Goal: Task Accomplishment & Management: Manage account settings

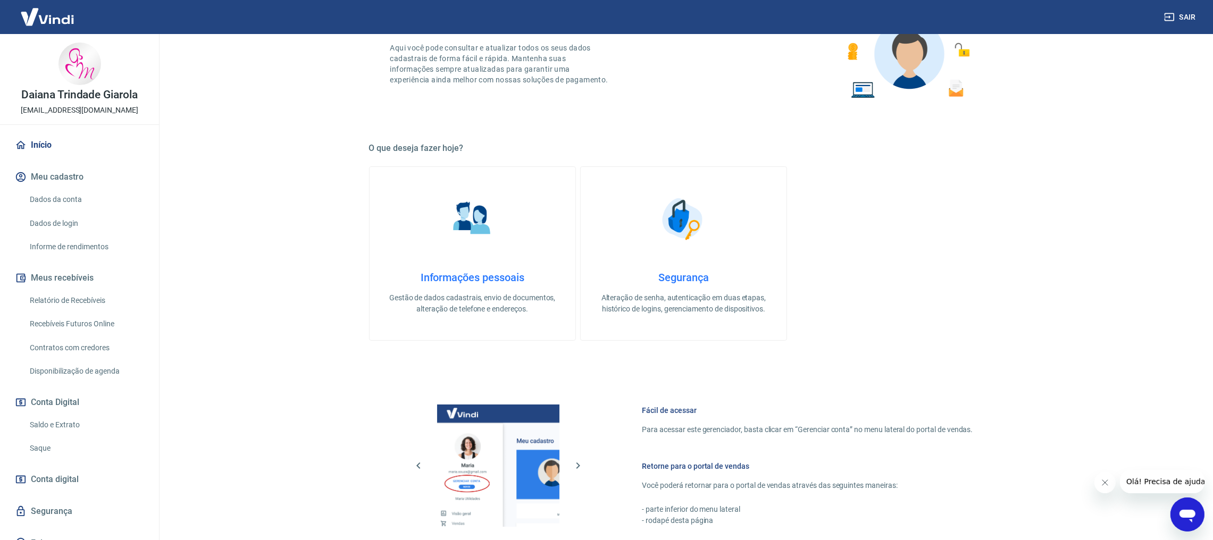
scroll to position [239, 0]
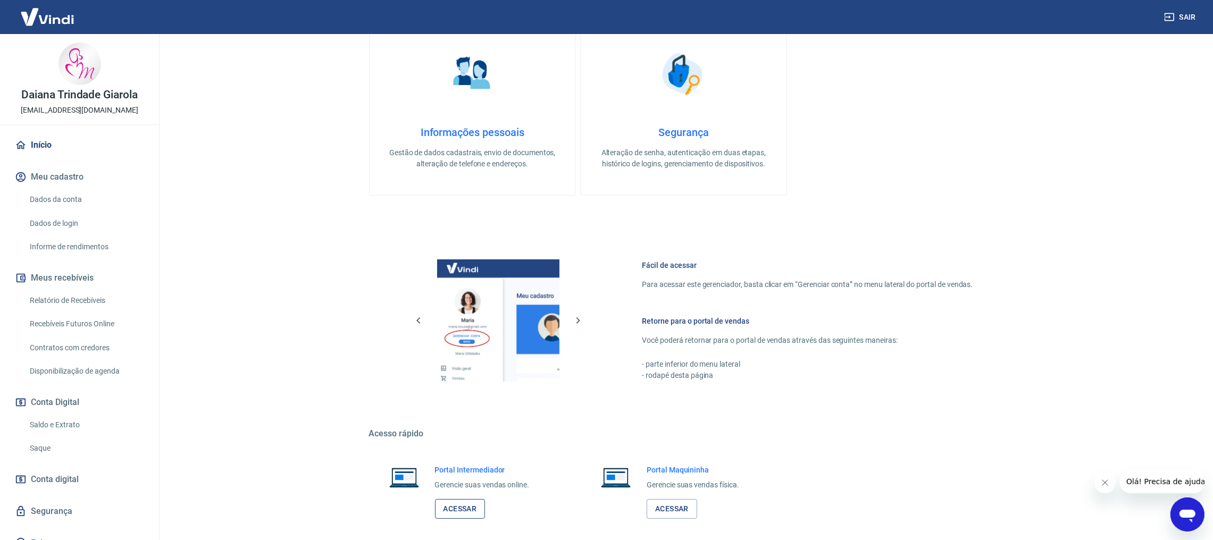
click at [455, 504] on link "Acessar" at bounding box center [460, 509] width 51 height 20
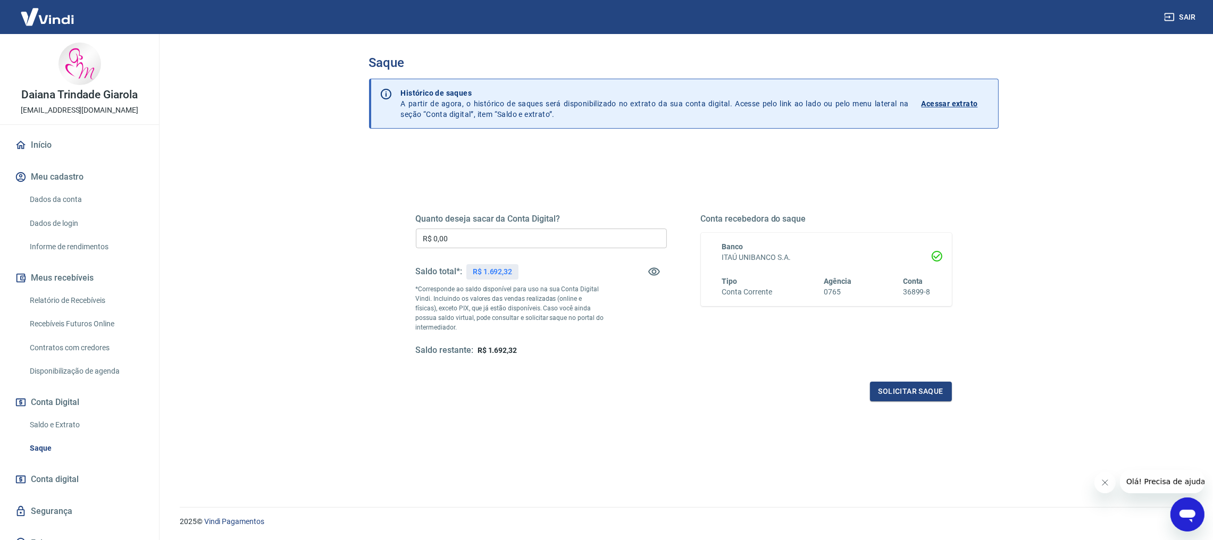
click at [430, 234] on input "R$ 0,00" at bounding box center [541, 239] width 251 height 20
type input "R$ 1.600,00"
click at [907, 396] on button "Solicitar saque" at bounding box center [911, 392] width 82 height 20
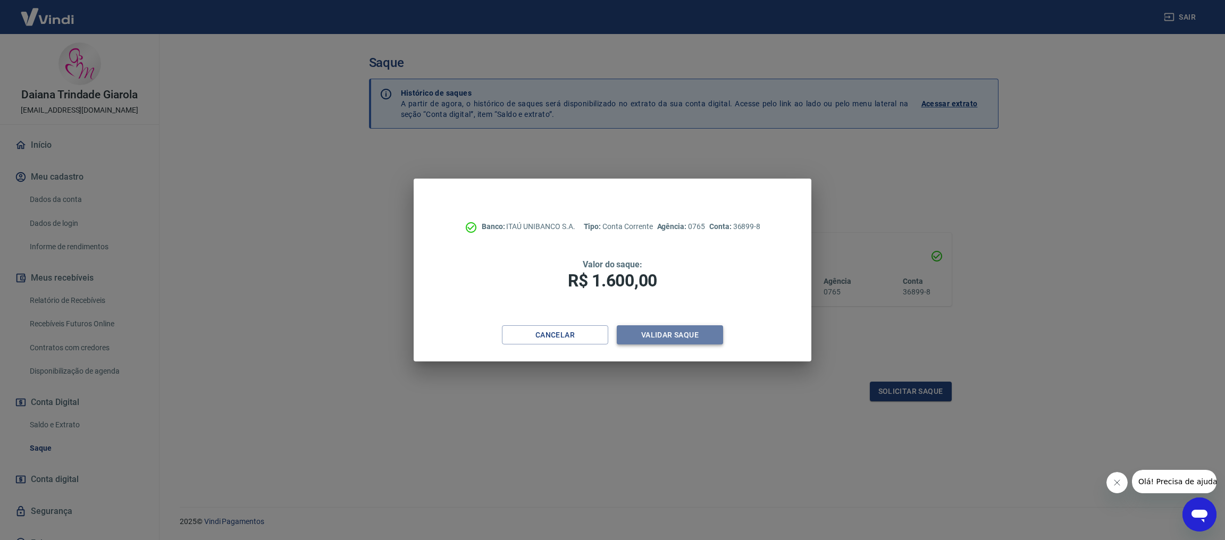
click at [673, 325] on button "Validar saque" at bounding box center [670, 335] width 106 height 20
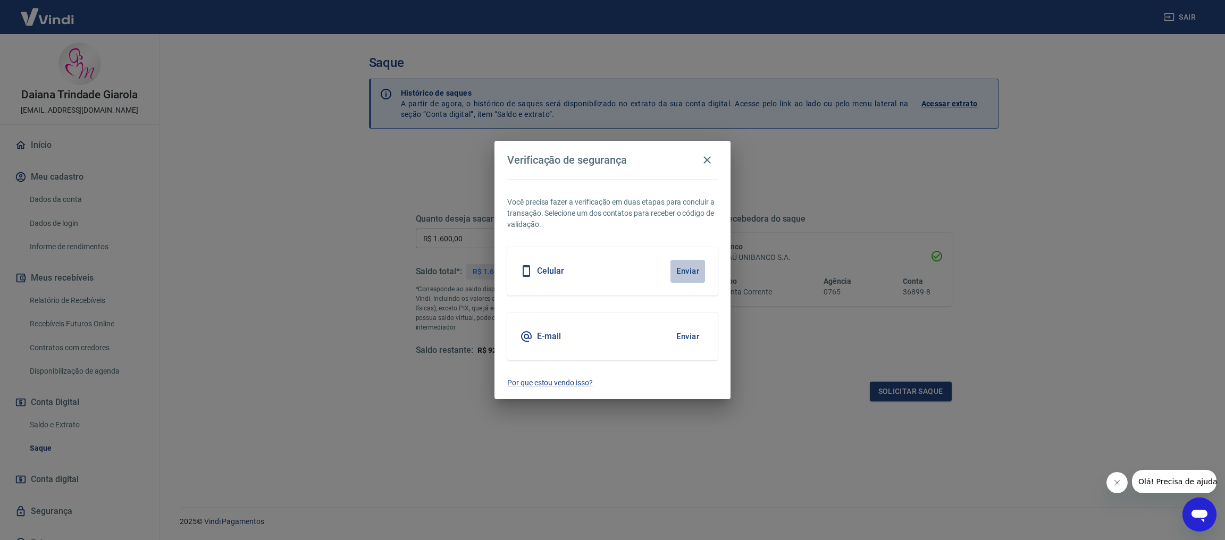
click at [696, 279] on button "Enviar" at bounding box center [687, 271] width 35 height 22
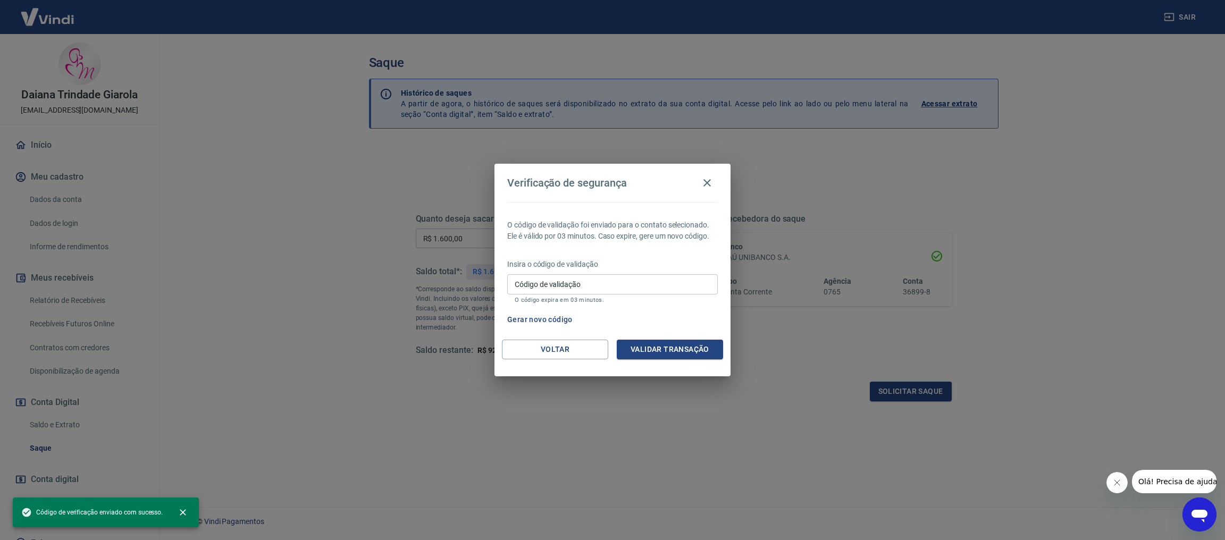
click at [594, 283] on input "Código de validação" at bounding box center [612, 284] width 211 height 20
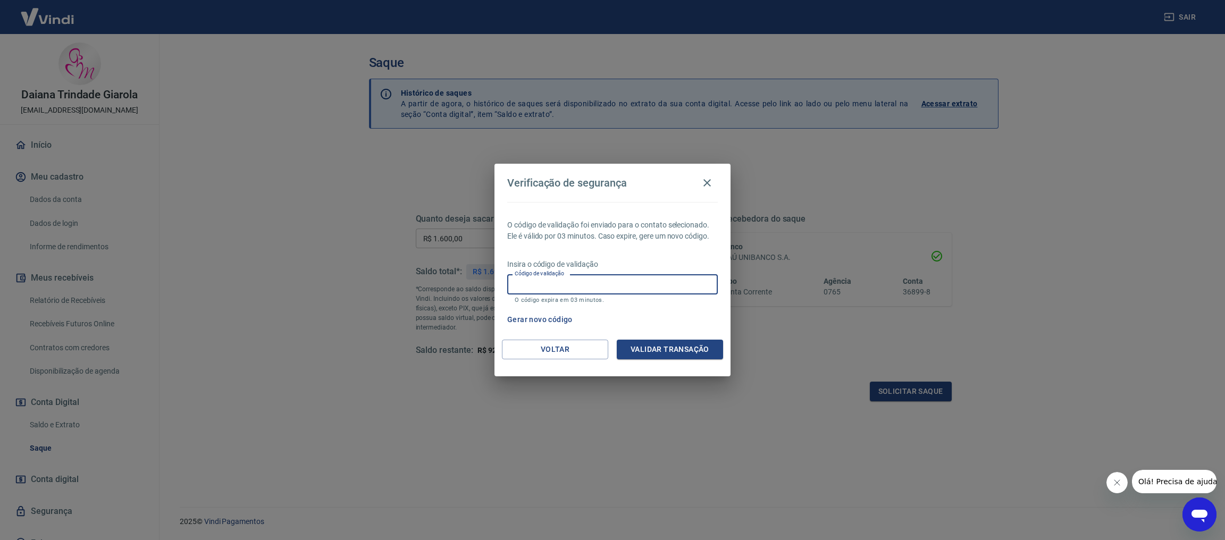
click at [604, 281] on input "Código de validação" at bounding box center [612, 284] width 211 height 20
click at [583, 282] on input "Código de validação" at bounding box center [612, 284] width 211 height 20
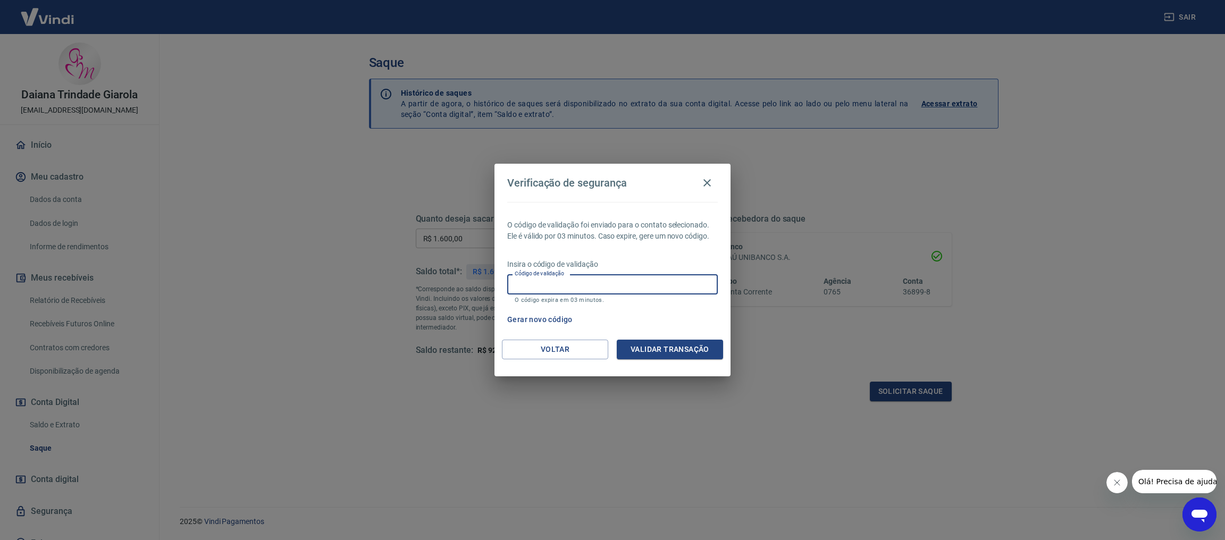
click at [583, 282] on input "Código de validação" at bounding box center [612, 284] width 211 height 20
click at [586, 293] on input "Código de validação" at bounding box center [612, 284] width 211 height 20
click at [575, 357] on button "Voltar" at bounding box center [555, 350] width 106 height 20
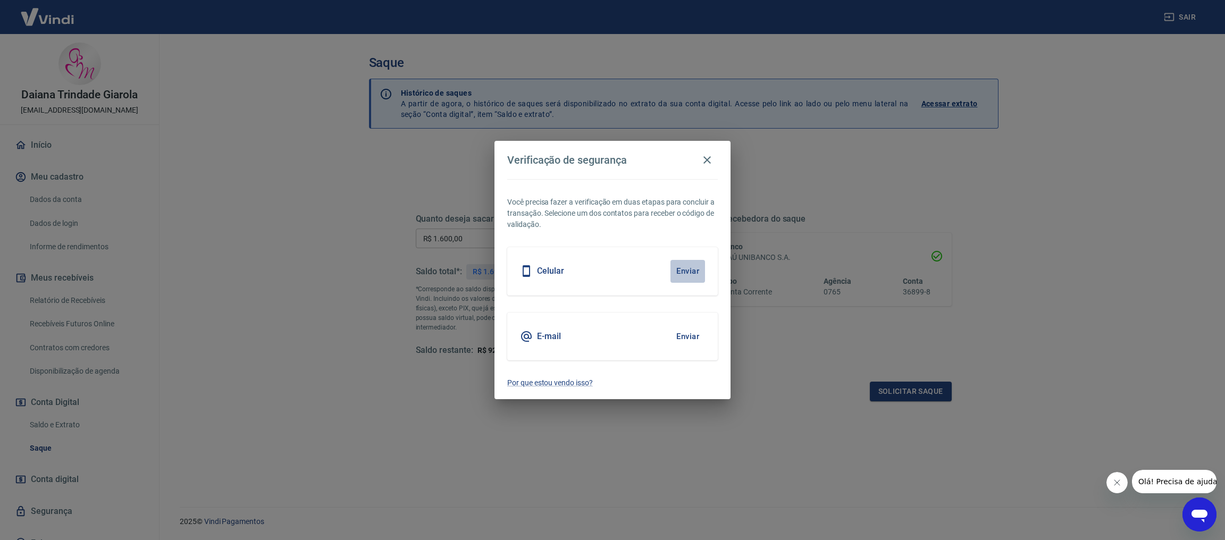
click at [693, 265] on button "Enviar" at bounding box center [687, 271] width 35 height 22
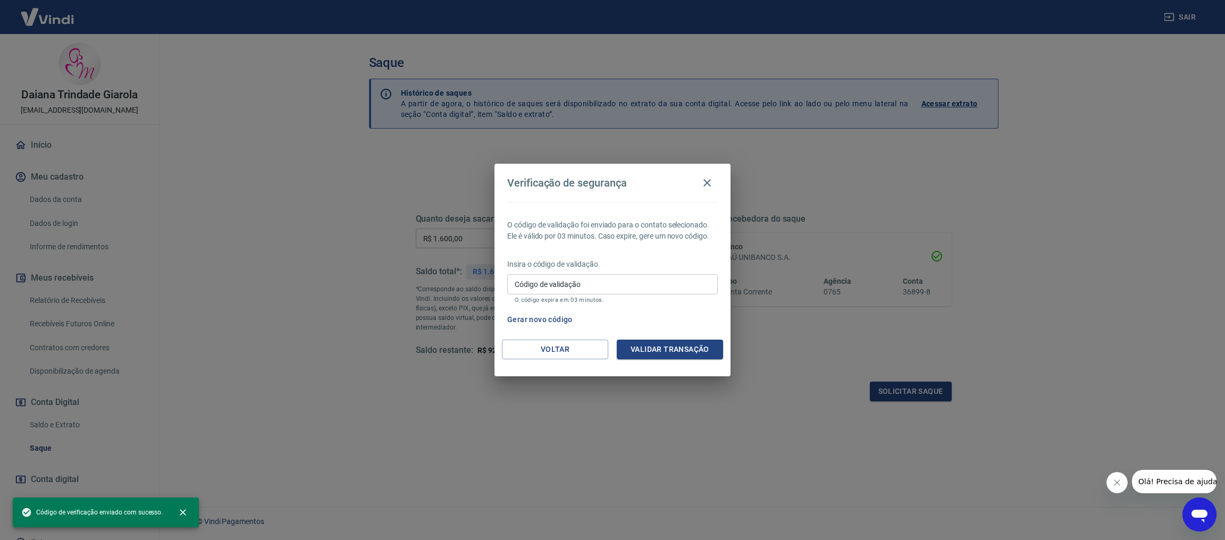
click at [709, 155] on div "Verificação de segurança O código de validação foi enviado para o contato selec…" at bounding box center [612, 270] width 1225 height 540
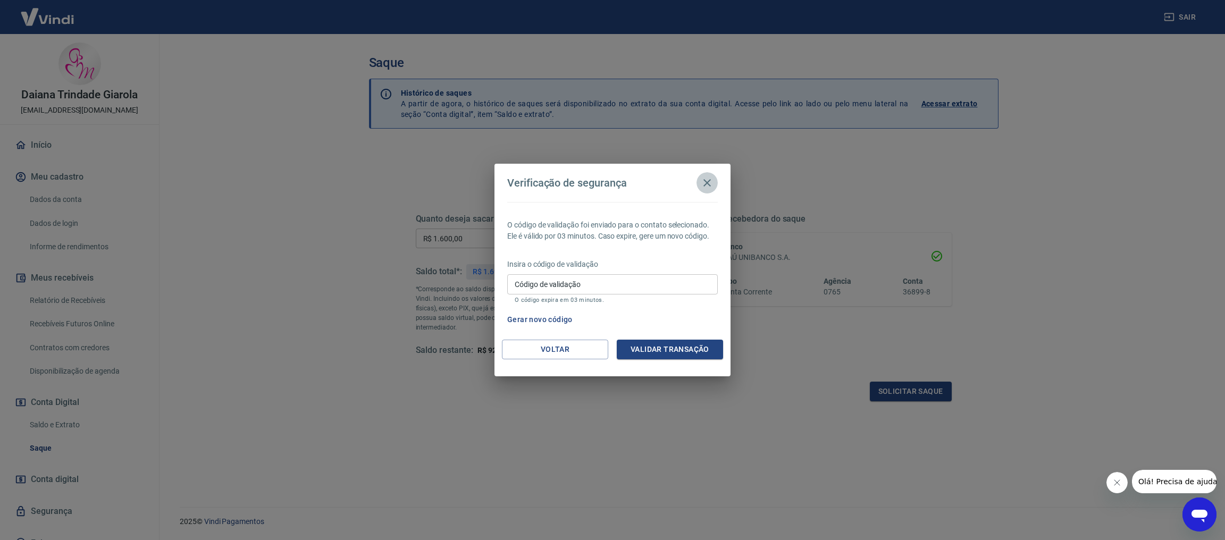
click at [707, 186] on icon "button" at bounding box center [707, 183] width 13 height 13
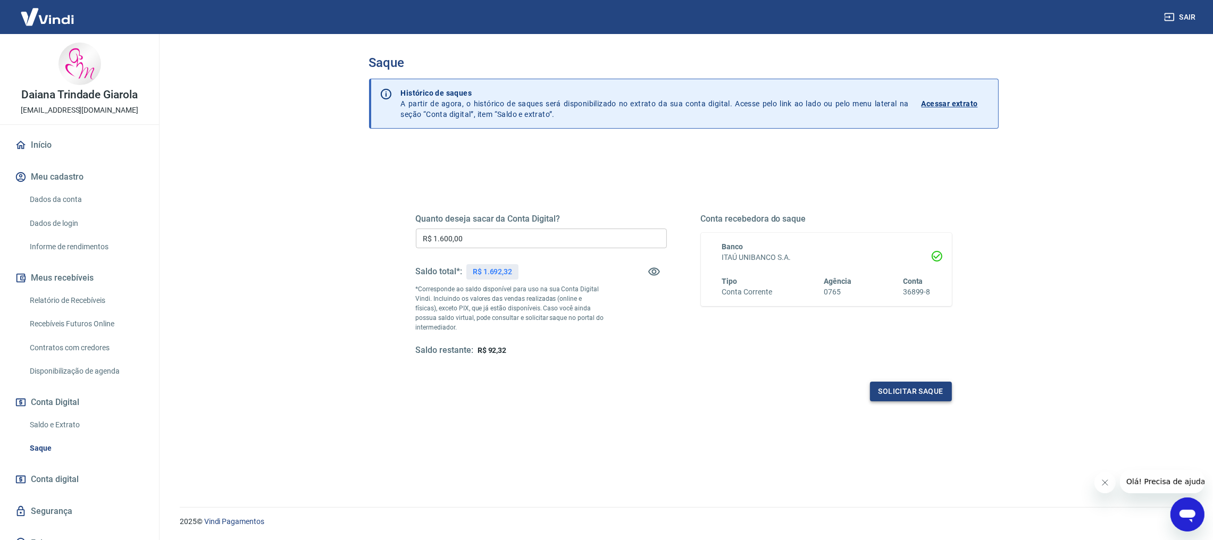
click at [891, 392] on button "Solicitar saque" at bounding box center [911, 392] width 82 height 20
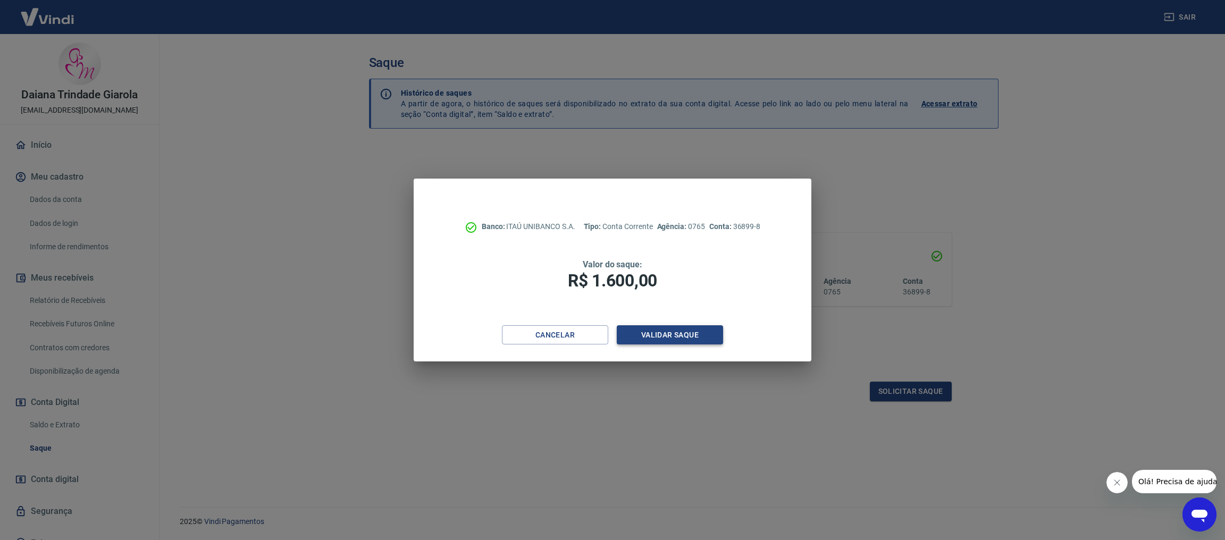
click at [685, 334] on button "Validar saque" at bounding box center [670, 335] width 106 height 20
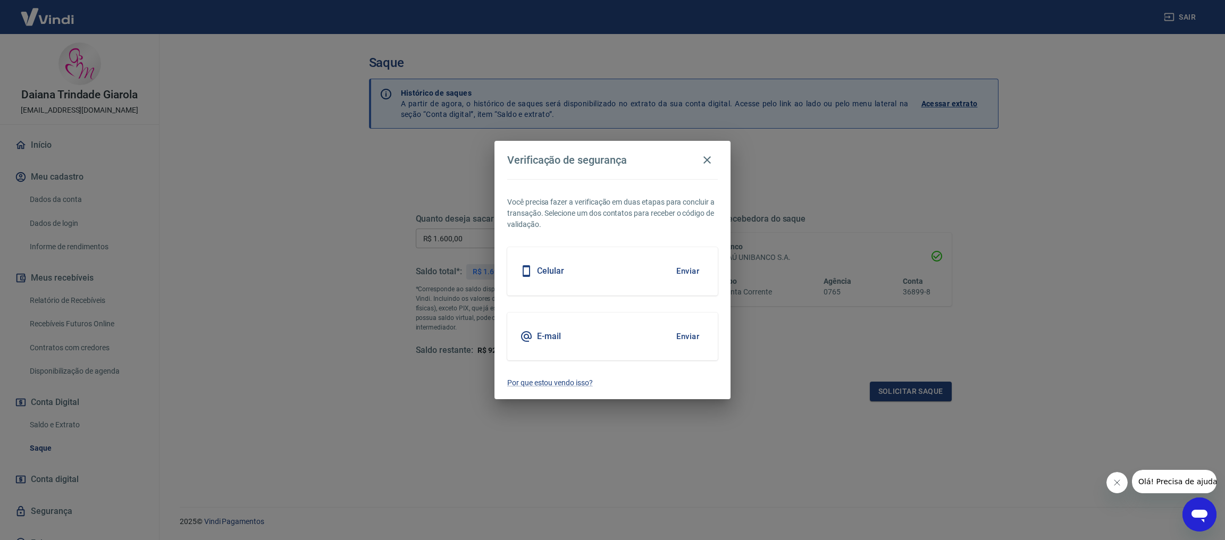
click at [703, 274] on button "Enviar" at bounding box center [687, 271] width 35 height 22
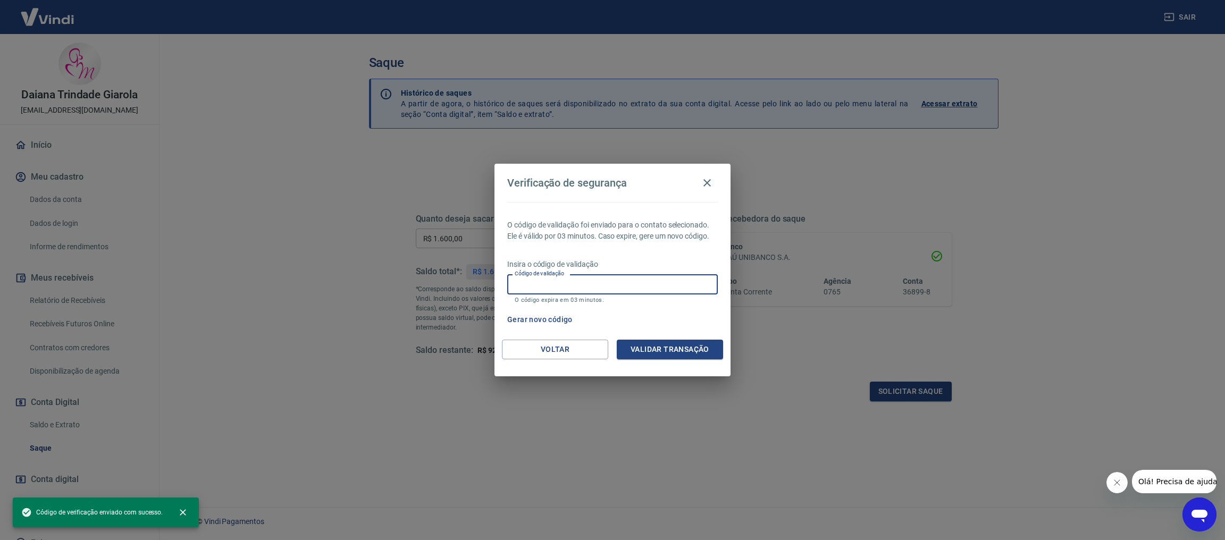
click at [624, 280] on input "Código de validação" at bounding box center [612, 284] width 211 height 20
